Goal: Information Seeking & Learning: Learn about a topic

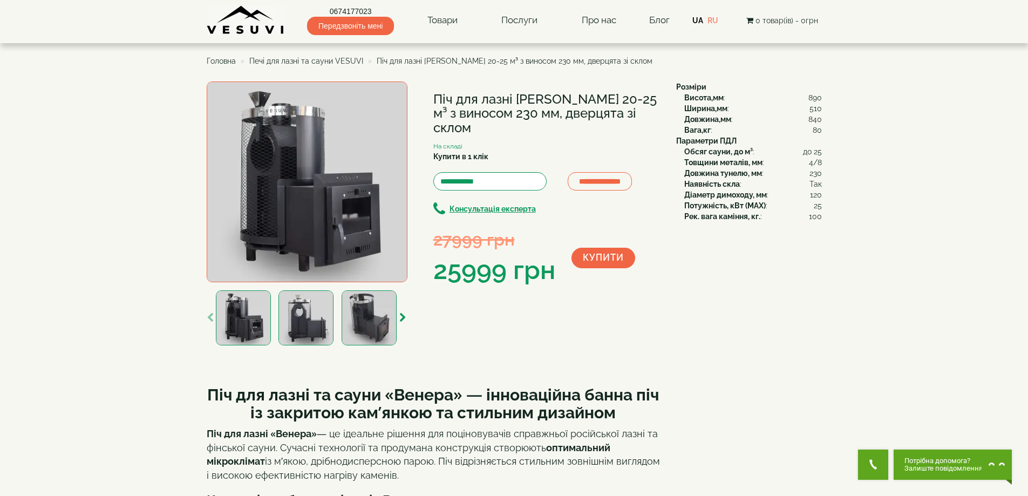
click at [369, 314] on img at bounding box center [369, 317] width 55 height 55
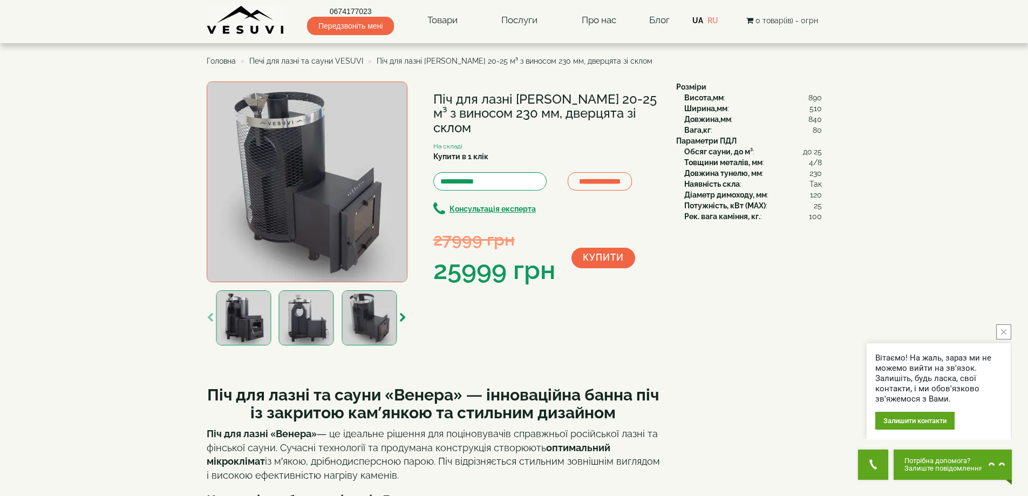
drag, startPoint x: 303, startPoint y: 318, endPoint x: 308, endPoint y: 314, distance: 6.5
click at [305, 317] on img at bounding box center [306, 317] width 55 height 55
click at [309, 314] on img at bounding box center [305, 317] width 55 height 55
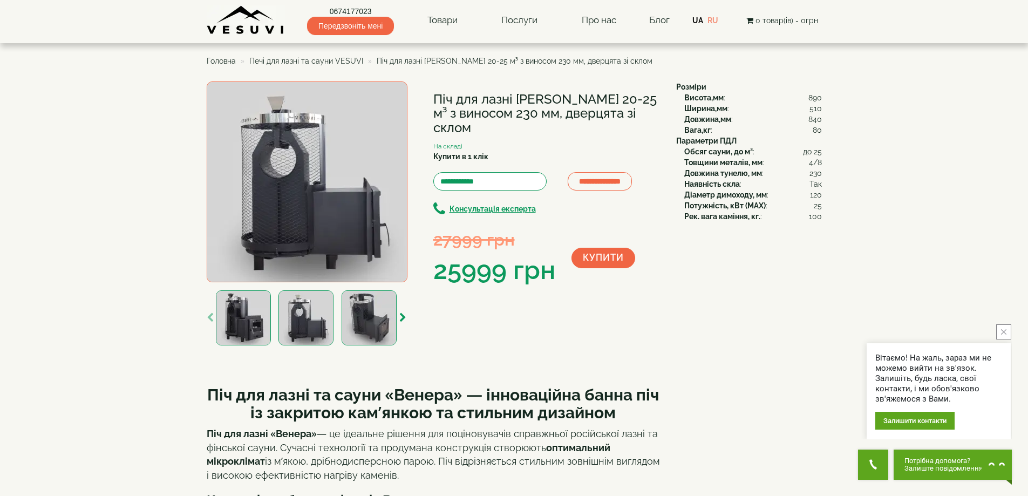
click at [377, 331] on img at bounding box center [369, 317] width 55 height 55
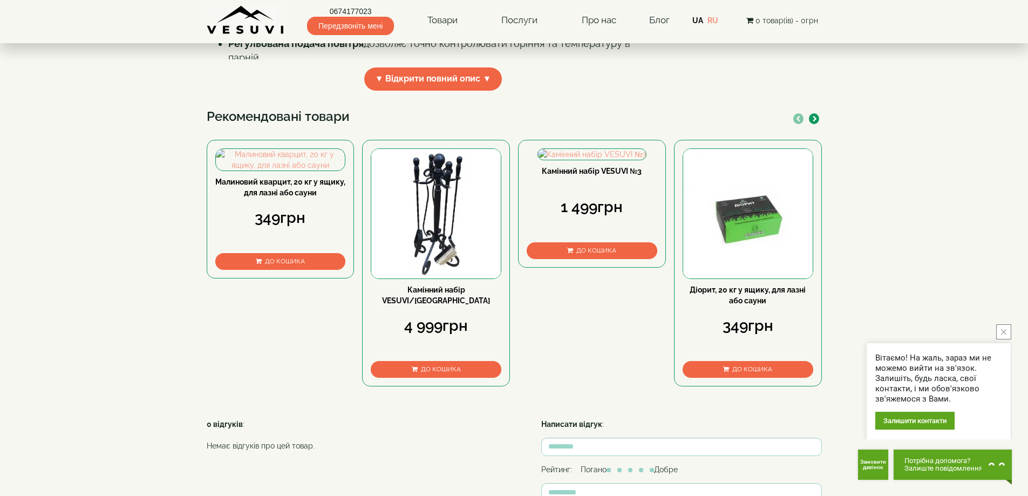
scroll to position [540, 0]
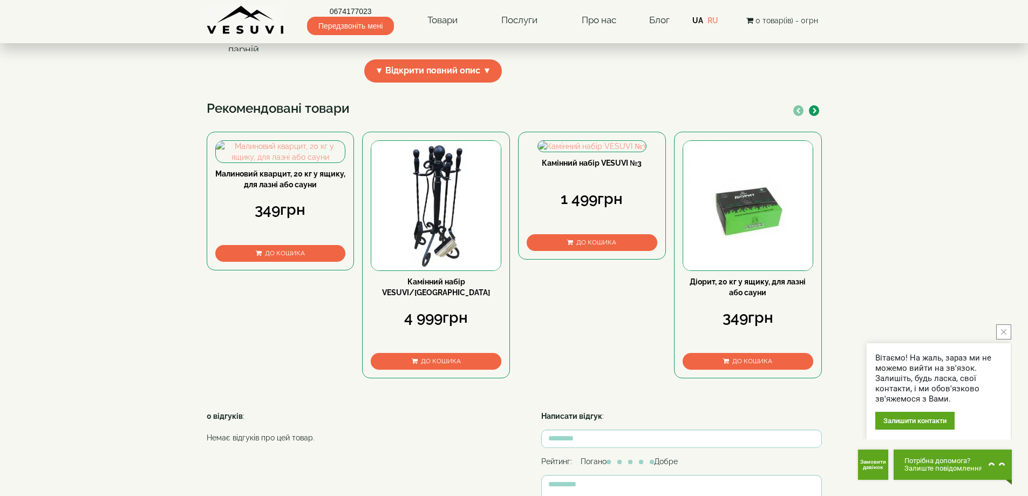
drag, startPoint x: 731, startPoint y: 278, endPoint x: 97, endPoint y: 274, distance: 634.1
click at [97, 276] on body "0674177023 Передзвоніть мені Товари Булер'яни VESUVI Мангали від заводу VESUVI …" at bounding box center [514, 116] width 1028 height 1313
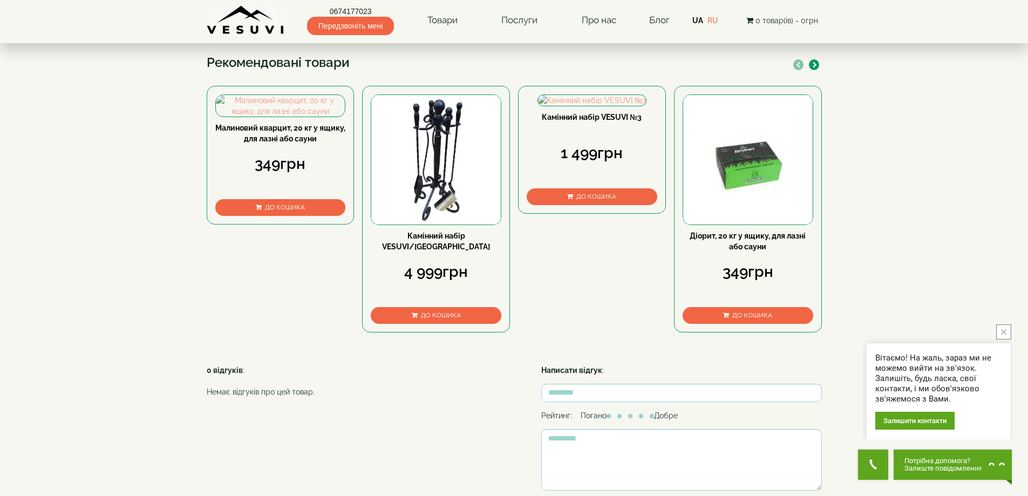
scroll to position [648, 0]
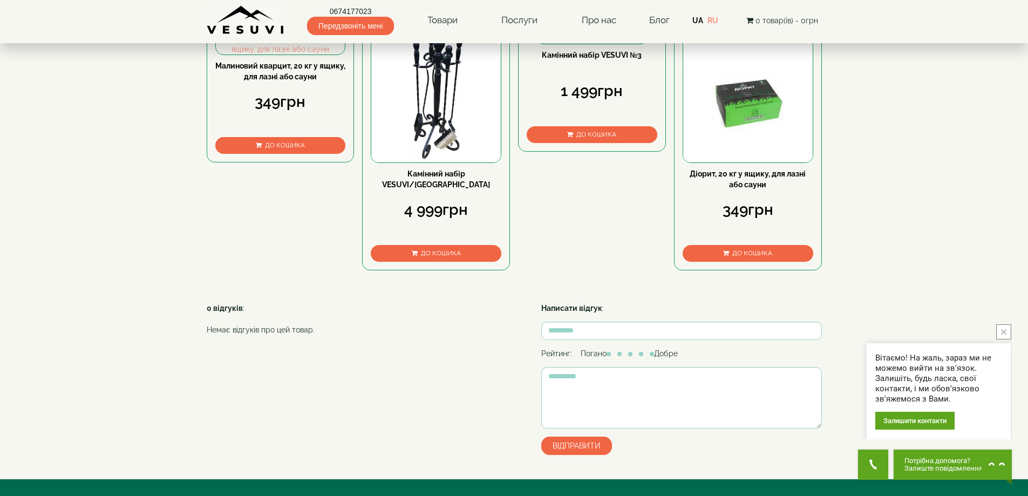
drag, startPoint x: 273, startPoint y: 168, endPoint x: 224, endPoint y: 170, distance: 49.1
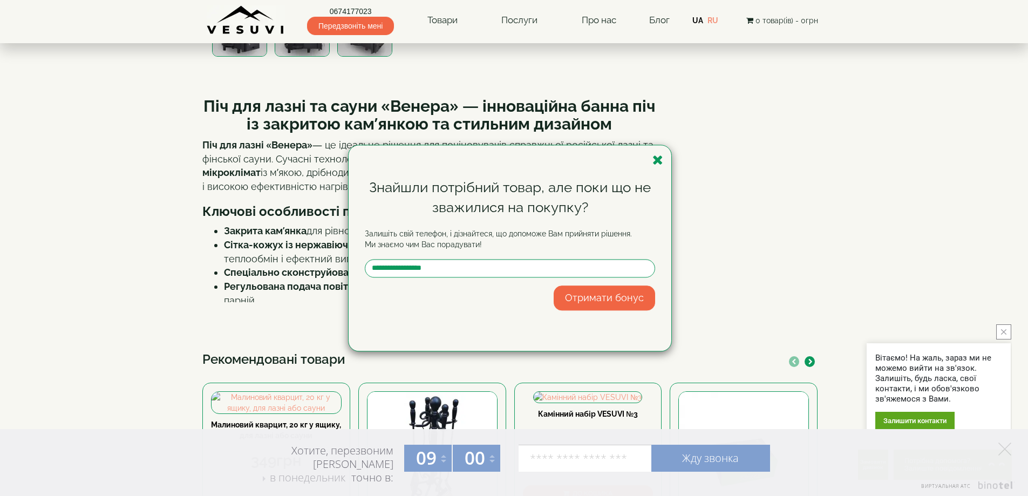
scroll to position [270, 0]
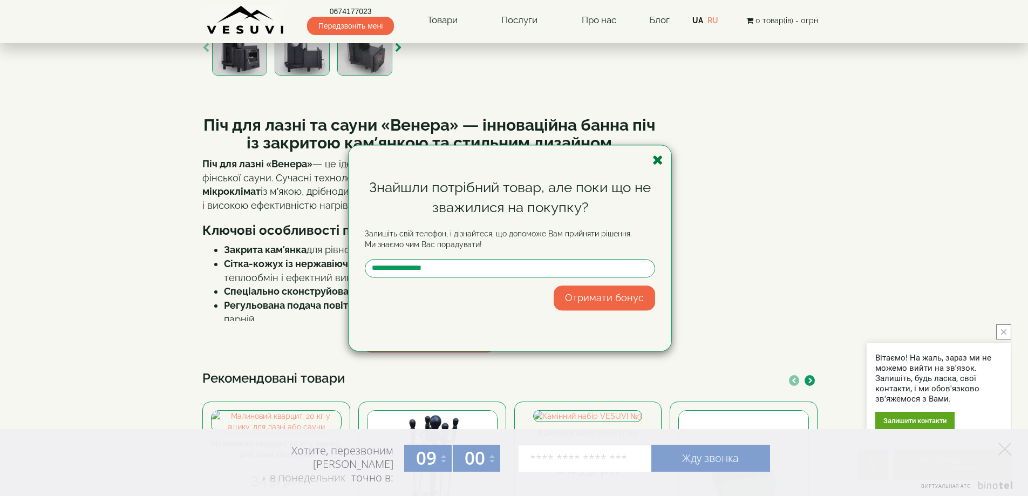
click at [659, 162] on icon "button" at bounding box center [657, 159] width 11 height 13
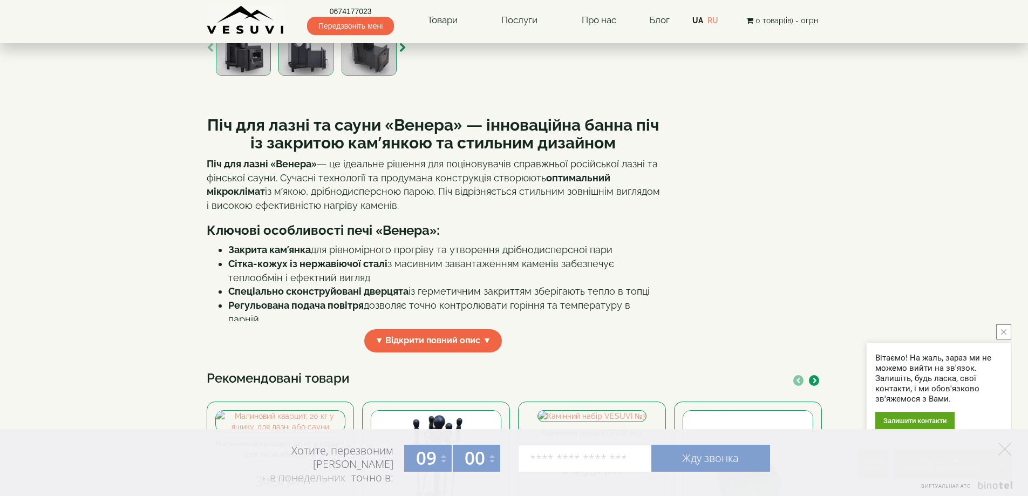
scroll to position [324, 0]
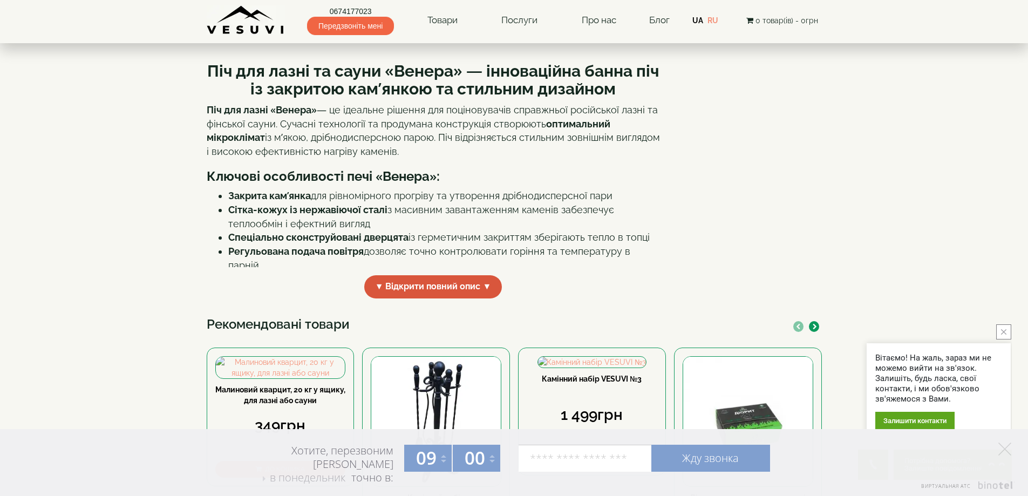
click at [479, 291] on span "▼ Відкрити повний опис ▼" at bounding box center [433, 286] width 138 height 23
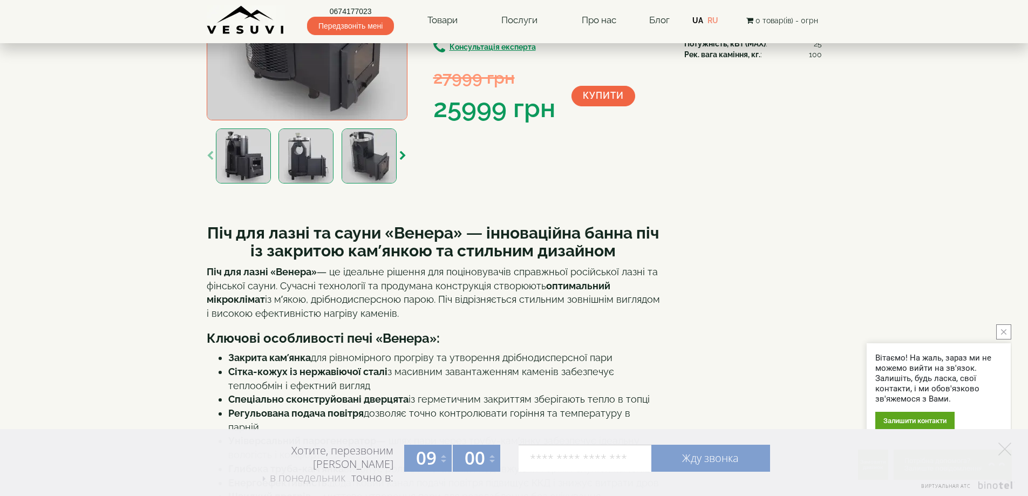
scroll to position [0, 0]
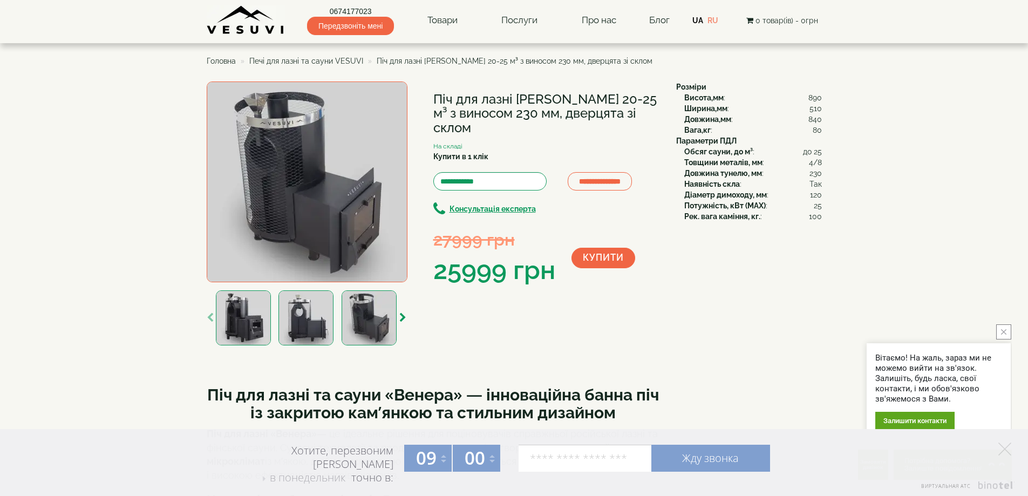
click at [305, 187] on img at bounding box center [307, 181] width 201 height 201
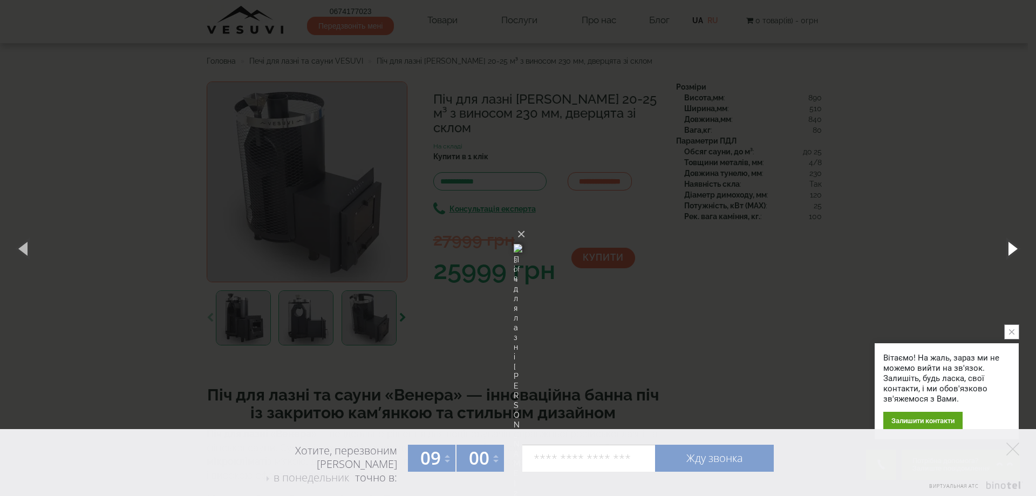
click at [1016, 252] on button "button" at bounding box center [1012, 248] width 49 height 59
click at [1014, 249] on button "button" at bounding box center [1012, 248] width 49 height 59
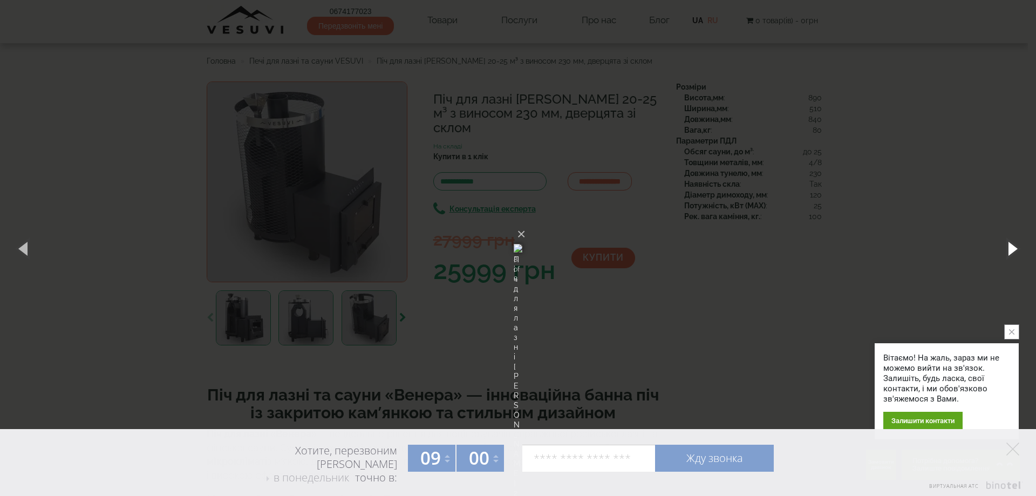
click at [1014, 249] on button "button" at bounding box center [1012, 248] width 49 height 59
click at [526, 222] on button "×" at bounding box center [521, 234] width 9 height 24
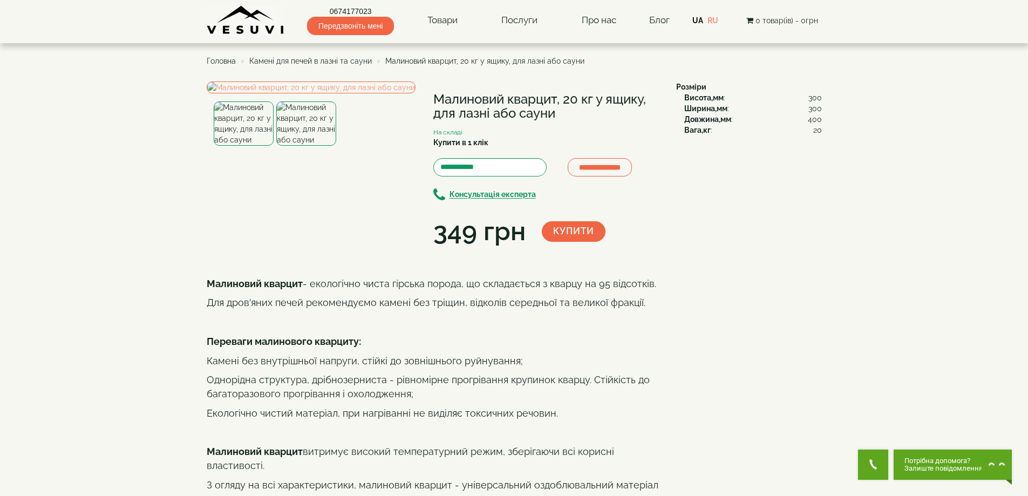
click at [314, 146] on img at bounding box center [306, 123] width 60 height 44
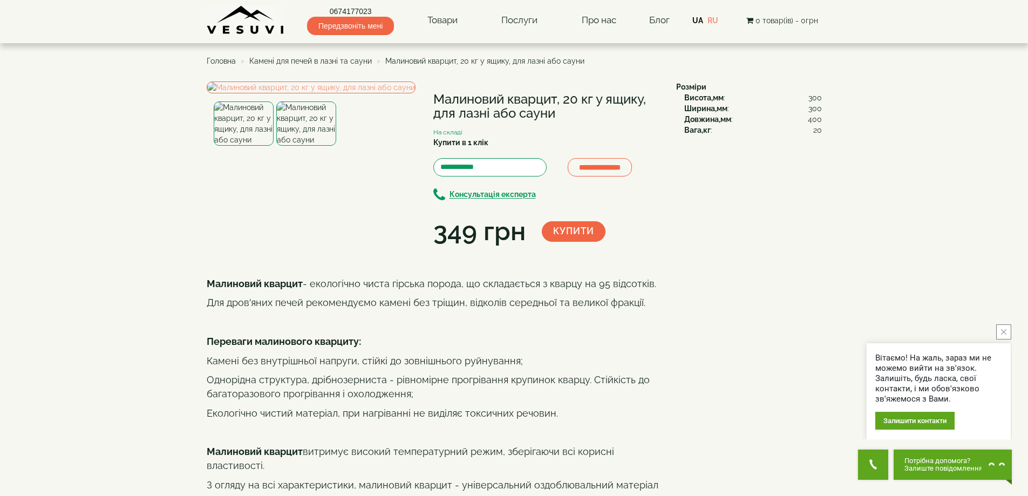
click at [308, 146] on img at bounding box center [306, 123] width 60 height 44
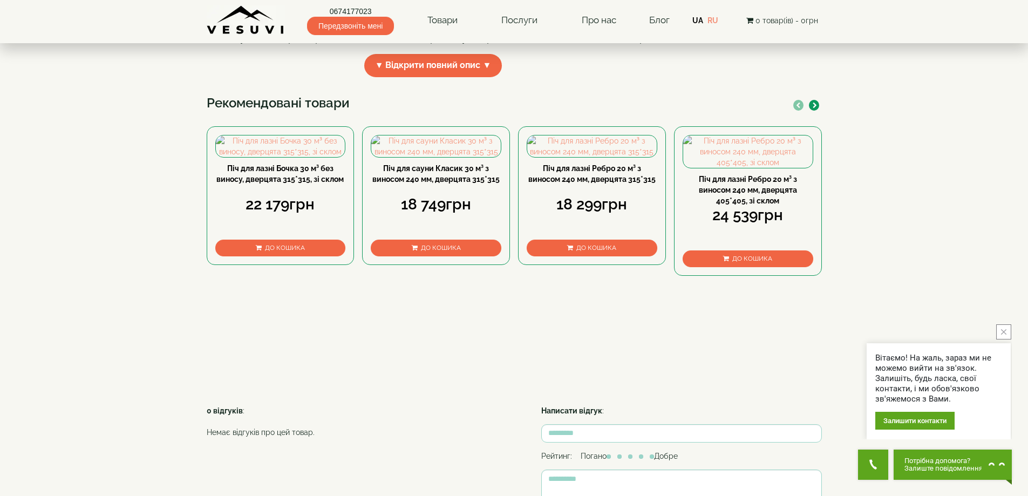
scroll to position [486, 0]
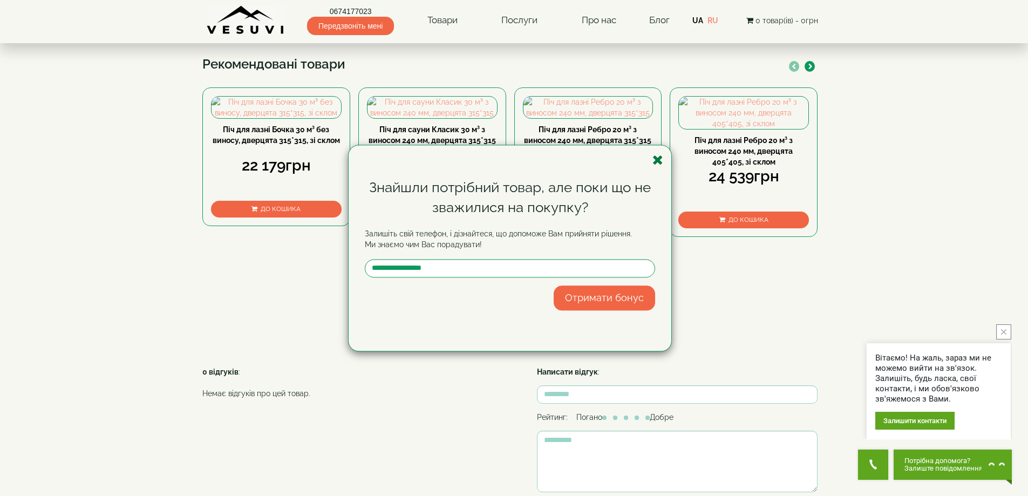
click at [662, 160] on icon "button" at bounding box center [657, 159] width 11 height 13
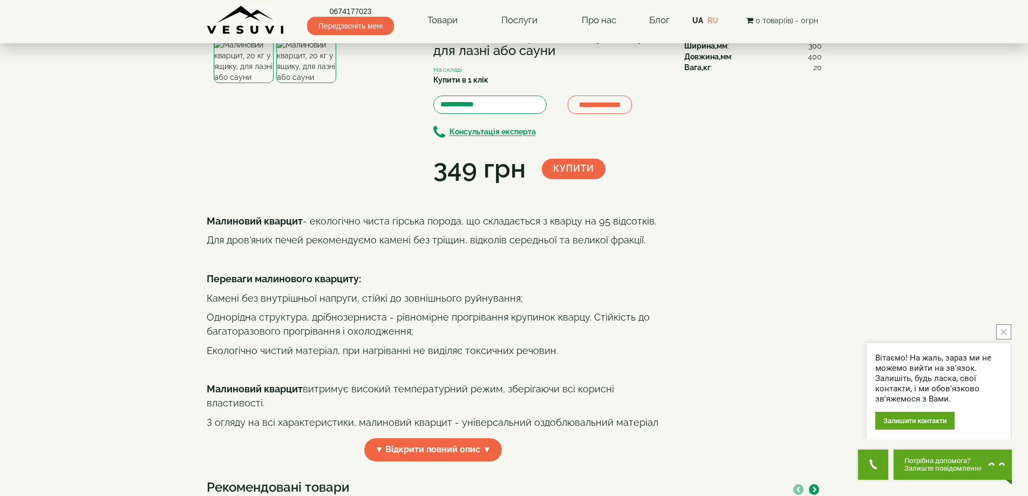
scroll to position [216, 0]
